Goal: Task Accomplishment & Management: Use online tool/utility

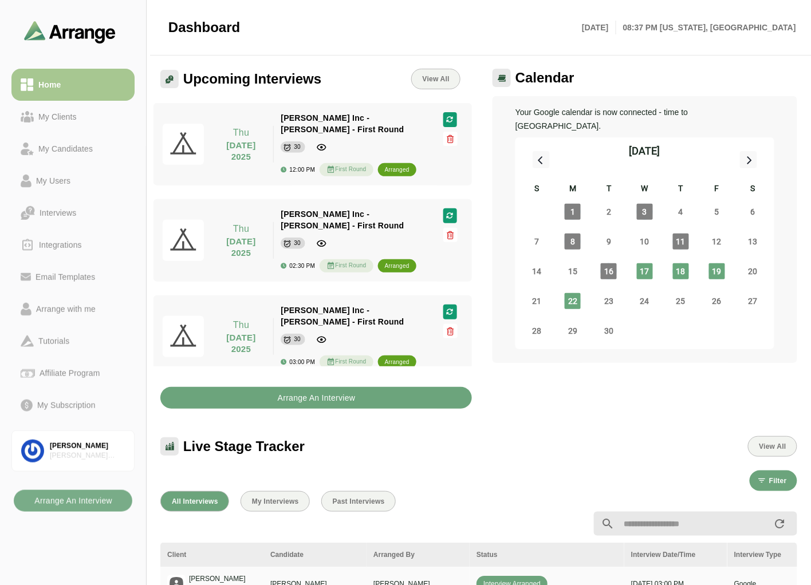
click at [325, 394] on b "Arrange An Interview" at bounding box center [316, 398] width 78 height 22
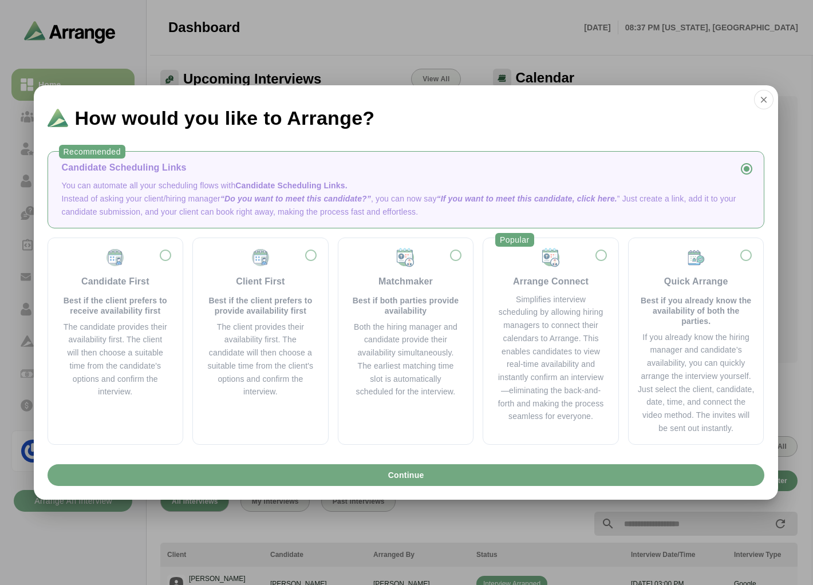
click at [448, 478] on button "Continue" at bounding box center [406, 475] width 717 height 22
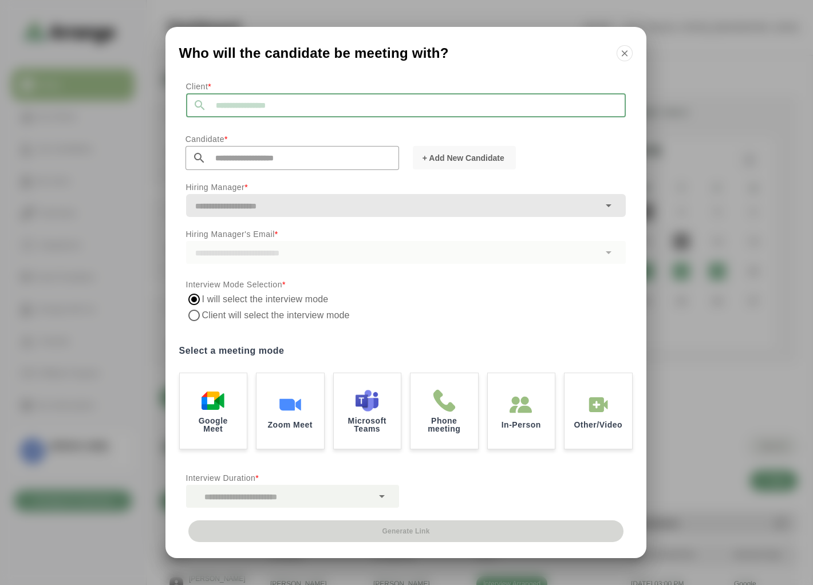
click at [231, 106] on input "text" at bounding box center [416, 105] width 419 height 24
type input "*"
click at [231, 140] on li "[PERSON_NAME] Inc" at bounding box center [296, 135] width 221 height 23
type input "*******"
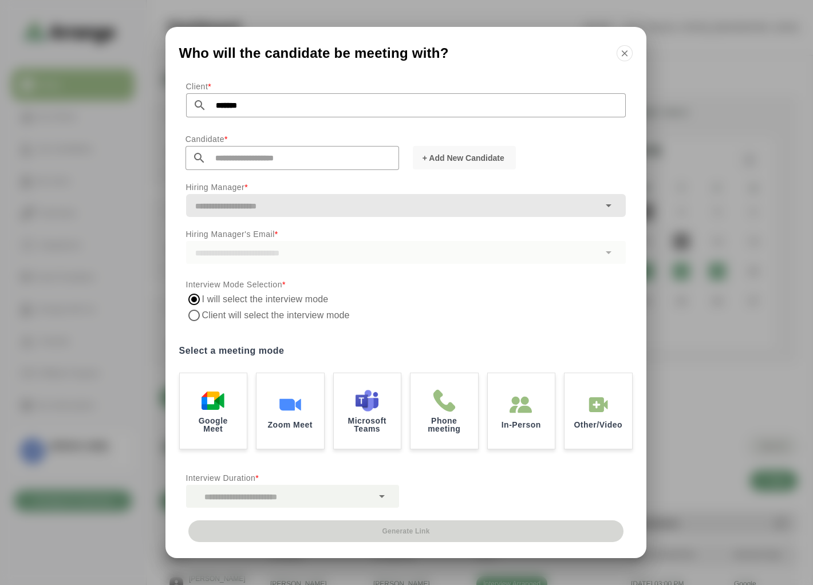
click at [226, 155] on input "text" at bounding box center [302, 158] width 193 height 24
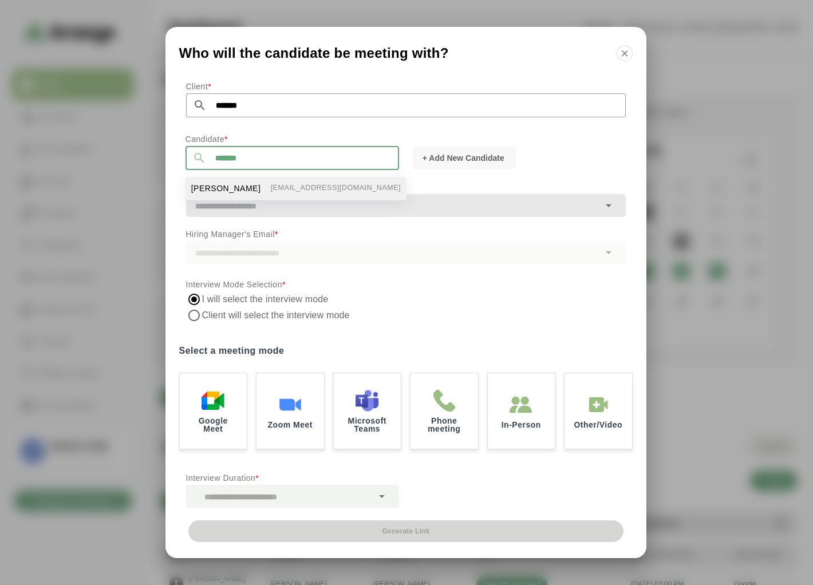
click at [219, 185] on span "[PERSON_NAME]" at bounding box center [226, 189] width 70 height 12
type input "**********"
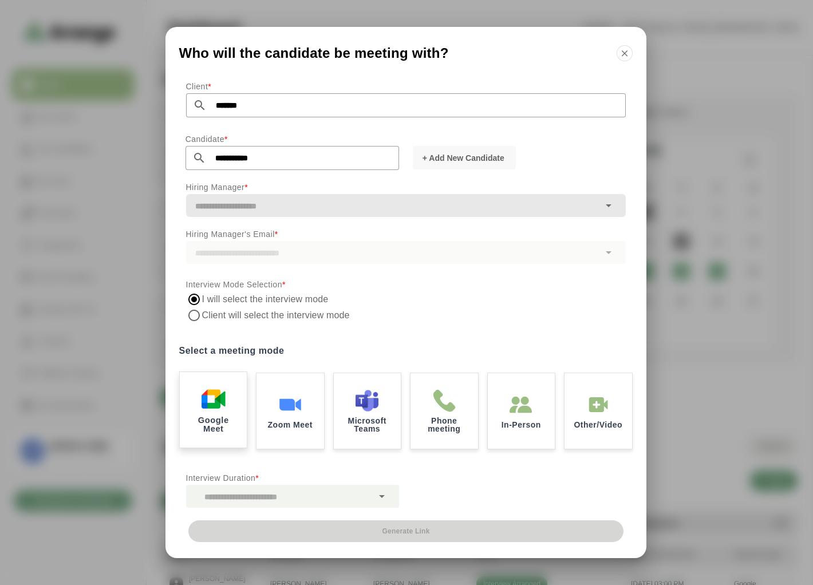
click at [227, 403] on div "Google Meet" at bounding box center [213, 410] width 70 height 80
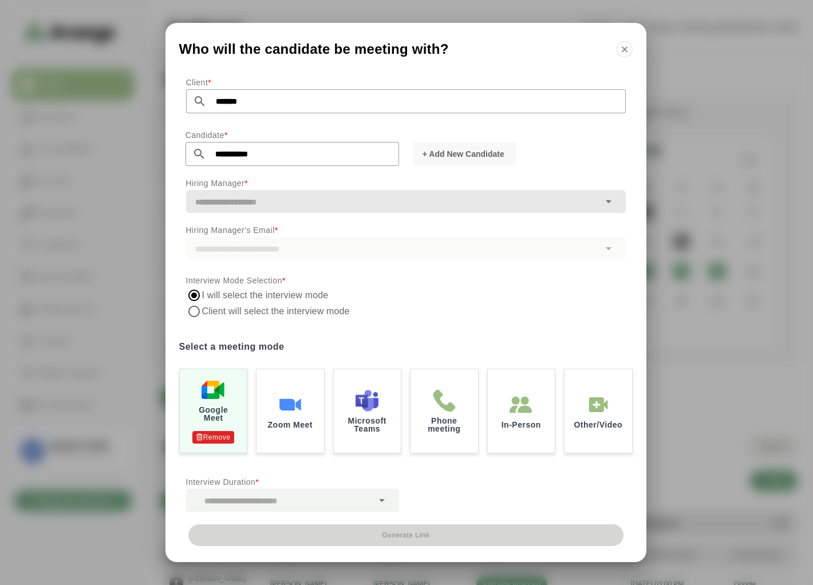
click at [258, 504] on div at bounding box center [279, 500] width 187 height 23
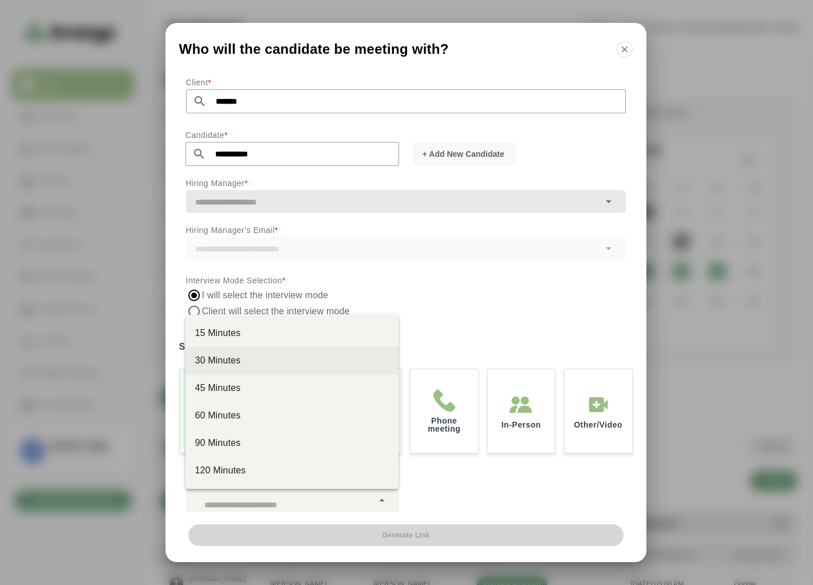
click at [219, 351] on div "30 Minutes" at bounding box center [291, 360] width 213 height 27
type input "**"
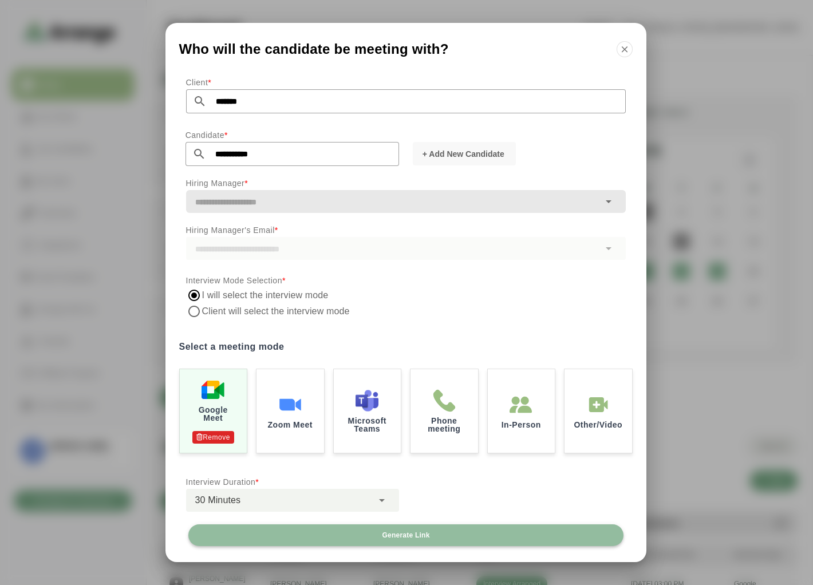
click at [438, 542] on button "Generate Link" at bounding box center [405, 535] width 435 height 22
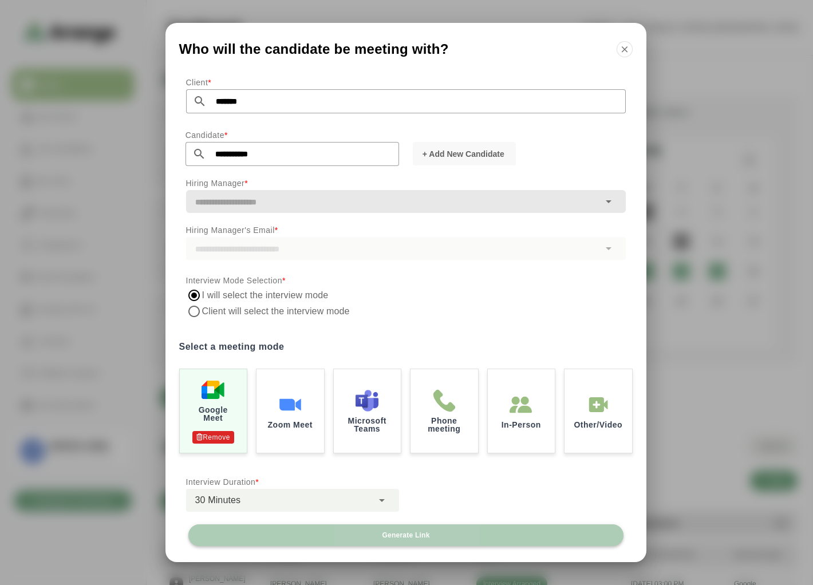
click at [449, 540] on button "Generate Link" at bounding box center [405, 535] width 435 height 22
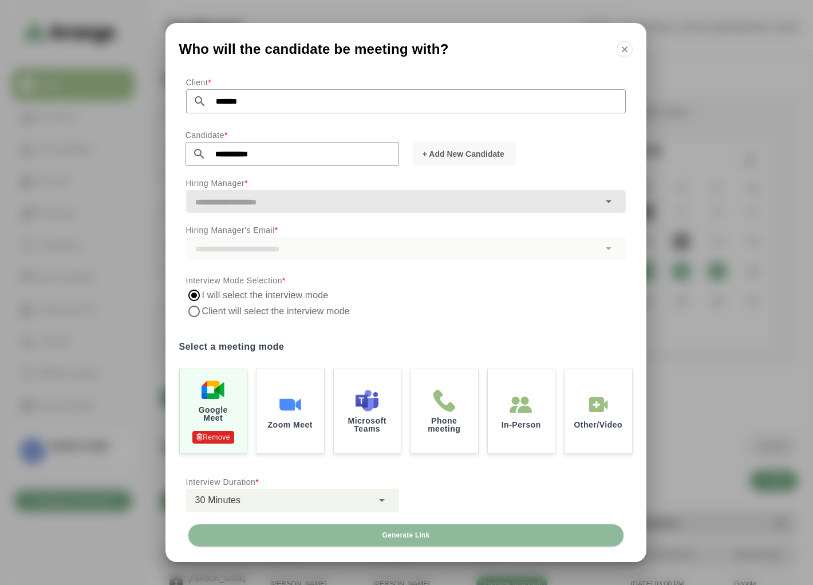
click at [720, 235] on div at bounding box center [406, 292] width 813 height 585
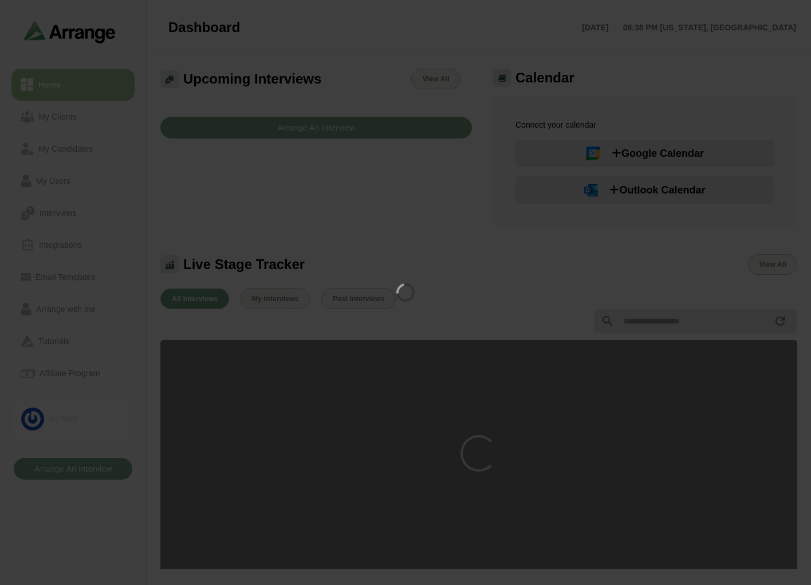
scroll to position [3, 0]
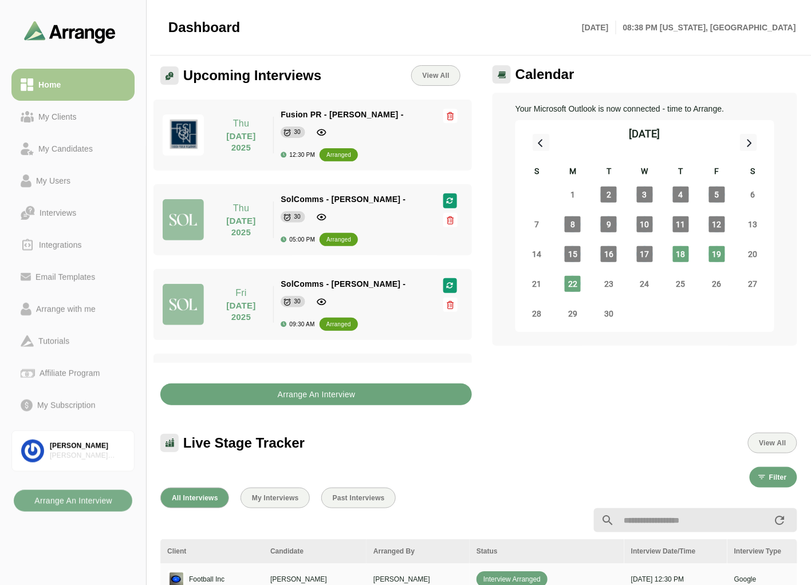
click at [261, 390] on button "Arrange An Interview" at bounding box center [315, 395] width 311 height 22
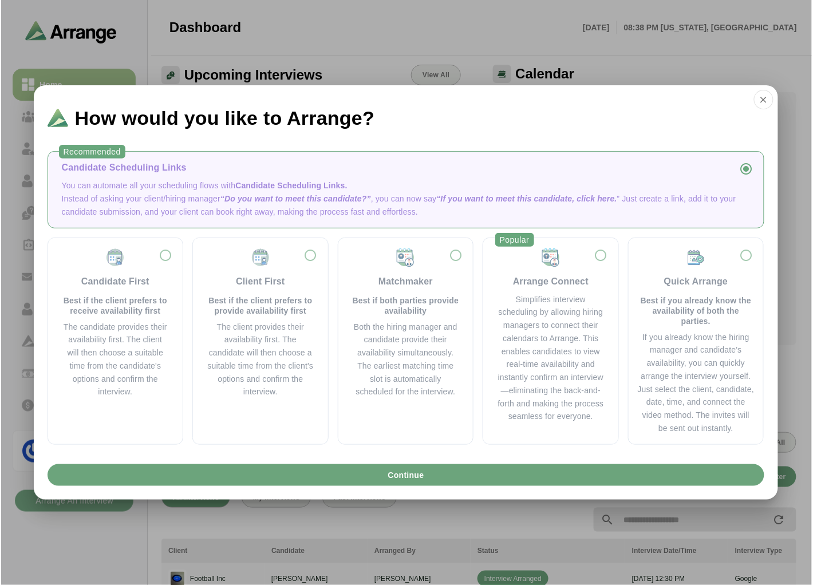
scroll to position [0, 0]
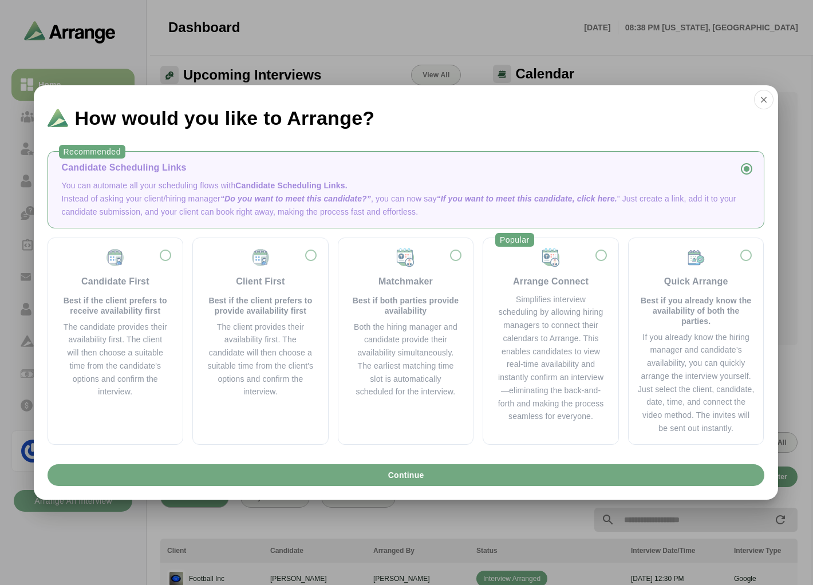
click at [330, 479] on button "Continue" at bounding box center [406, 475] width 717 height 22
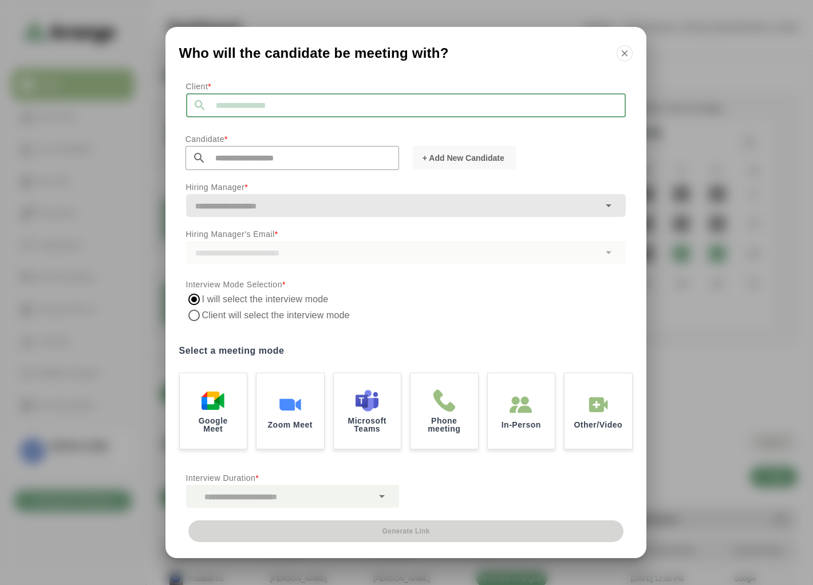
click at [235, 107] on input "text" at bounding box center [416, 105] width 419 height 24
click at [236, 128] on li "Football Inc" at bounding box center [296, 135] width 221 height 23
type input "**********"
click at [231, 153] on input "text" at bounding box center [302, 158] width 193 height 24
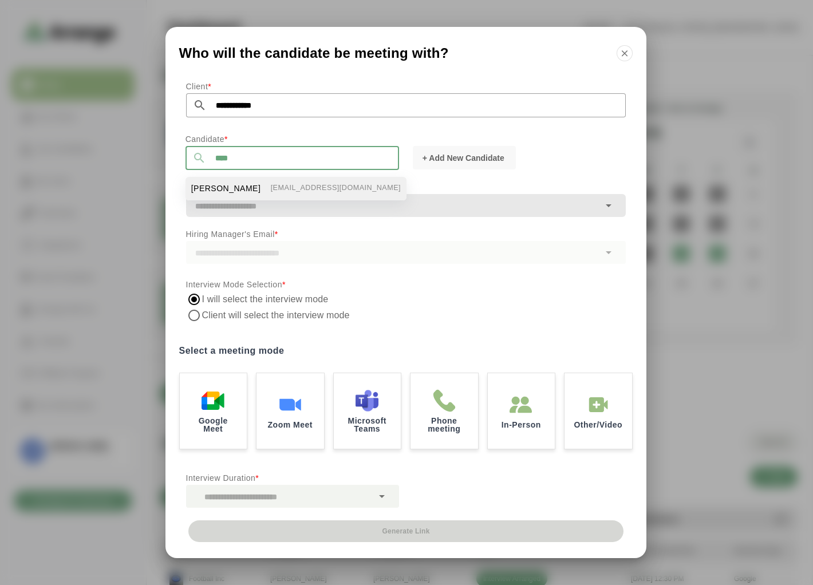
click at [212, 183] on span "Elvis Presley" at bounding box center [226, 189] width 70 height 12
type input "**********"
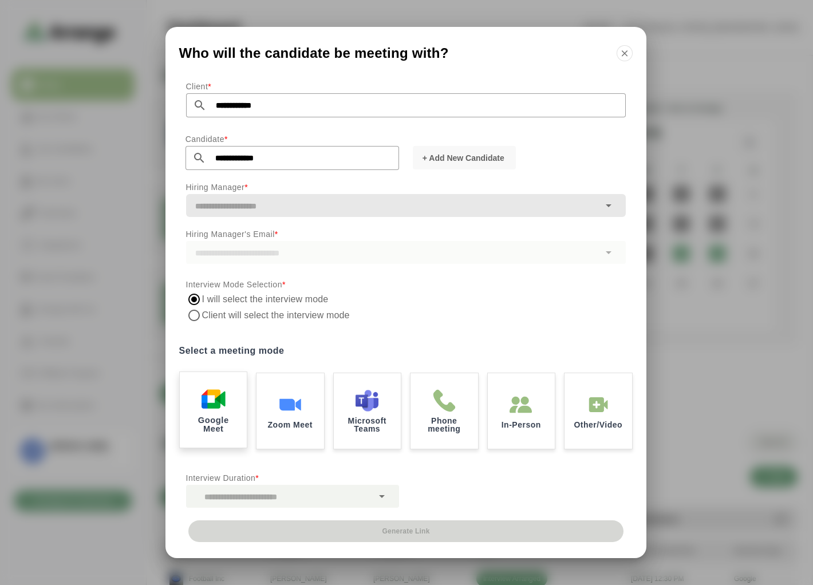
click at [219, 393] on img at bounding box center [213, 399] width 24 height 24
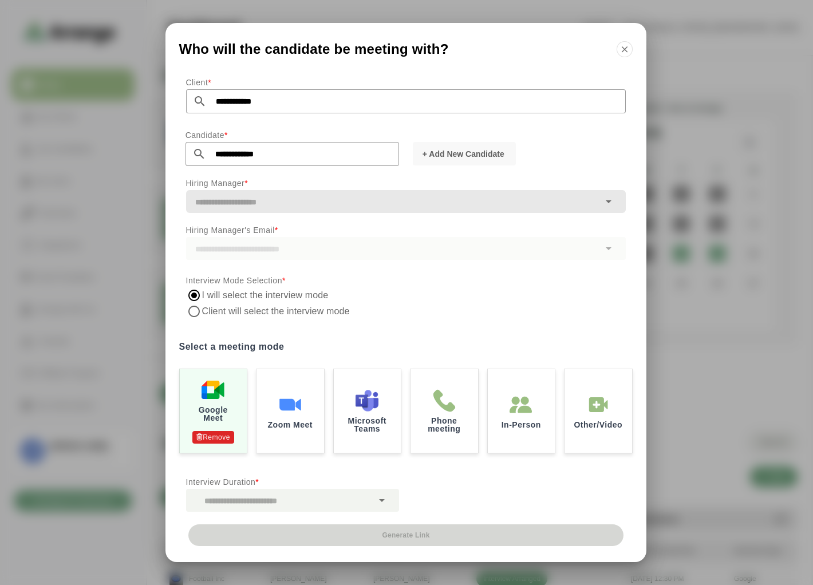
click at [255, 495] on div at bounding box center [279, 500] width 187 height 23
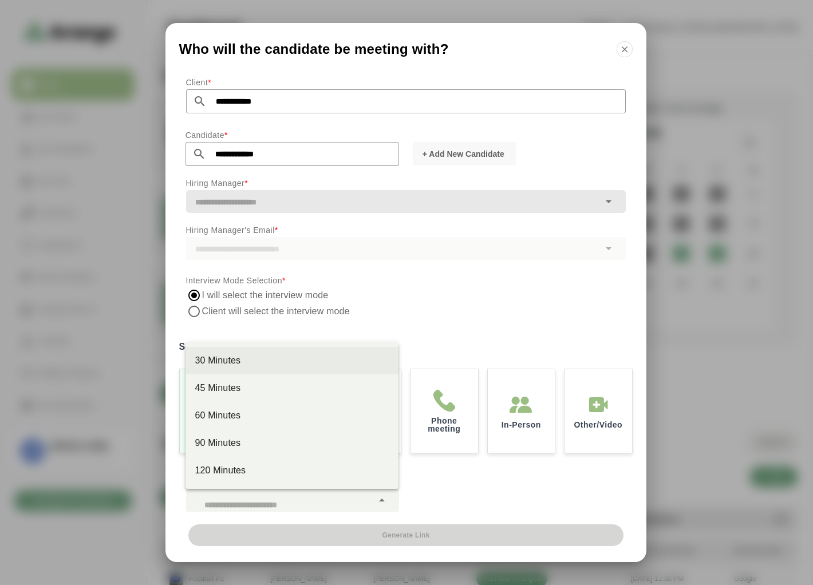
click at [241, 363] on div "30 Minutes" at bounding box center [292, 361] width 195 height 14
type input "**"
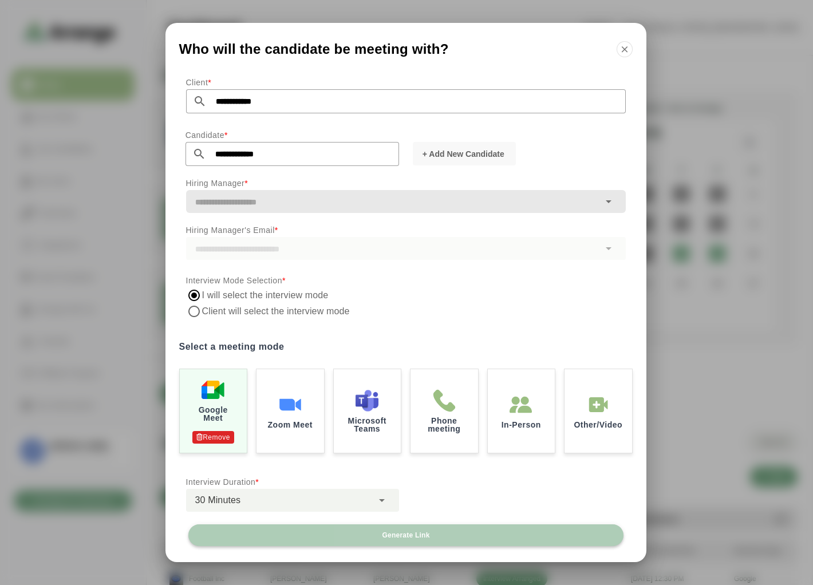
click at [380, 535] on button "Generate Link" at bounding box center [405, 535] width 435 height 22
click at [420, 533] on span "Generate Link" at bounding box center [405, 535] width 48 height 9
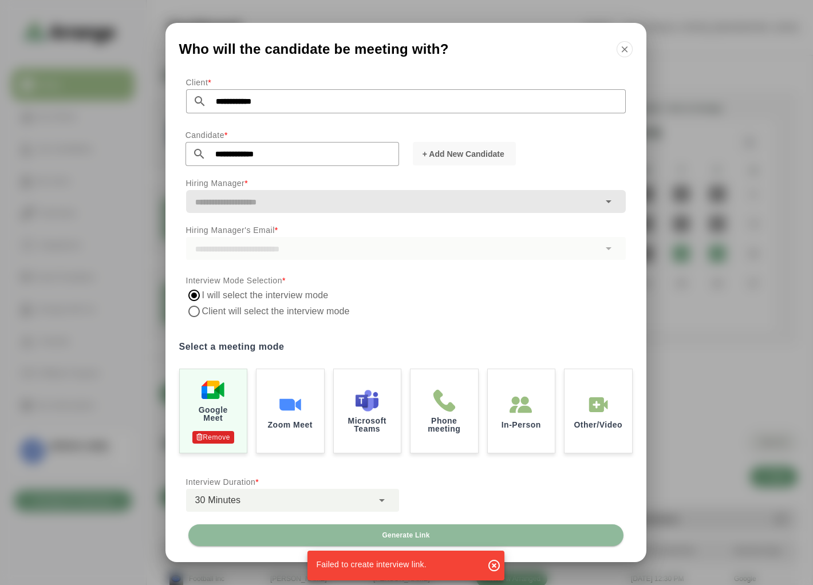
click at [489, 566] on icon "button" at bounding box center [494, 566] width 14 height 14
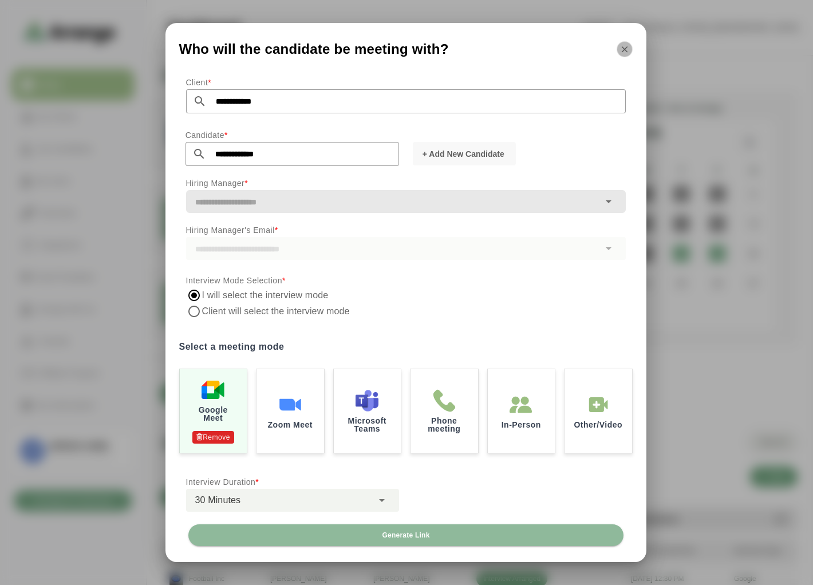
click at [624, 47] on icon "button" at bounding box center [624, 49] width 10 height 10
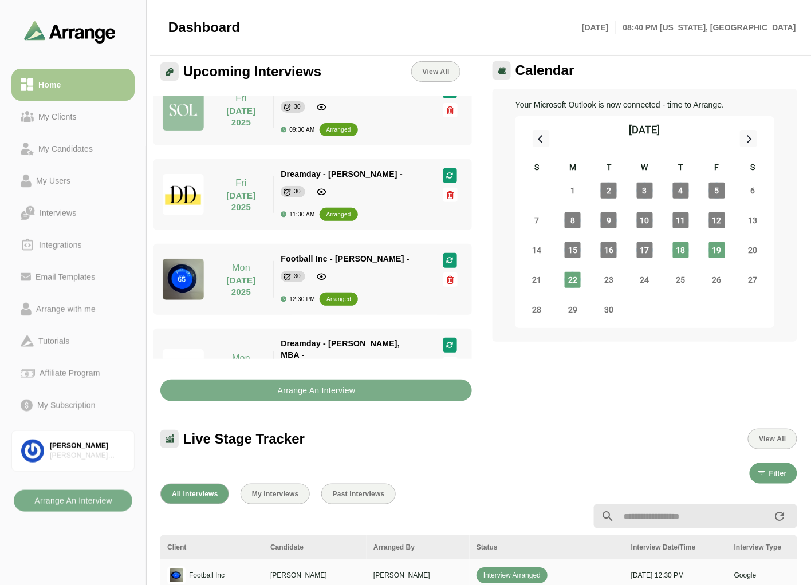
scroll to position [131, 0]
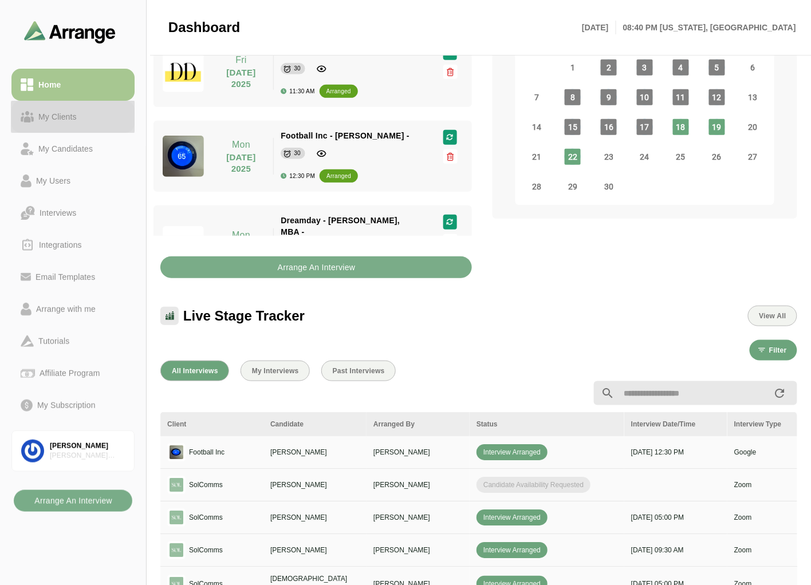
click at [72, 118] on div "My Clients" at bounding box center [58, 117] width 48 height 14
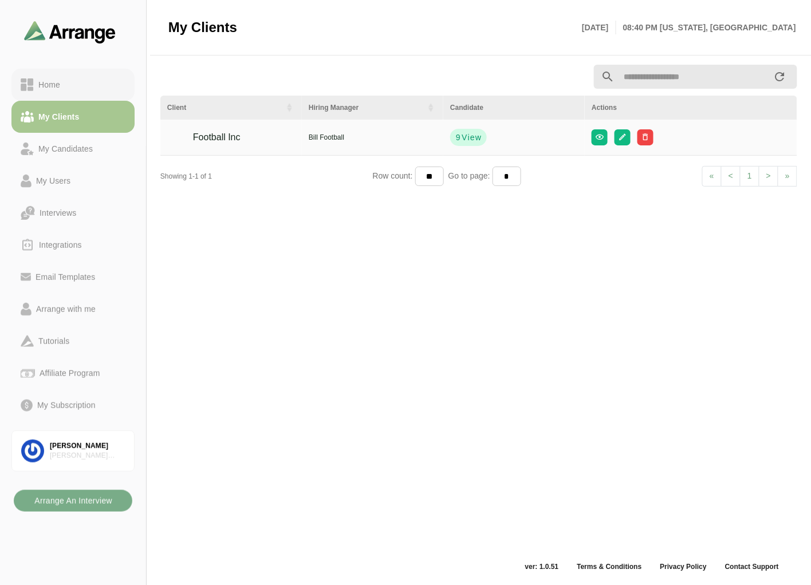
scroll to position [3, 0]
click at [82, 89] on div "Home" at bounding box center [73, 85] width 105 height 14
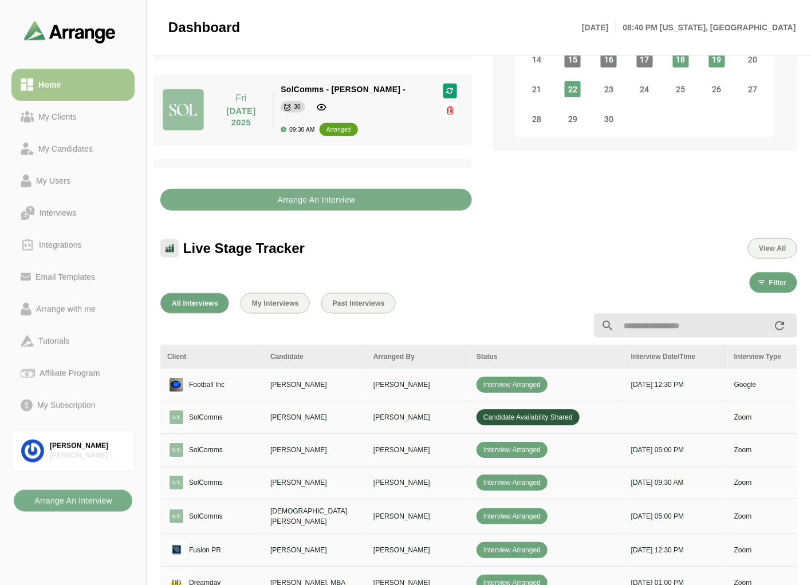
scroll to position [195, 0]
